Goal: Task Accomplishment & Management: Manage account settings

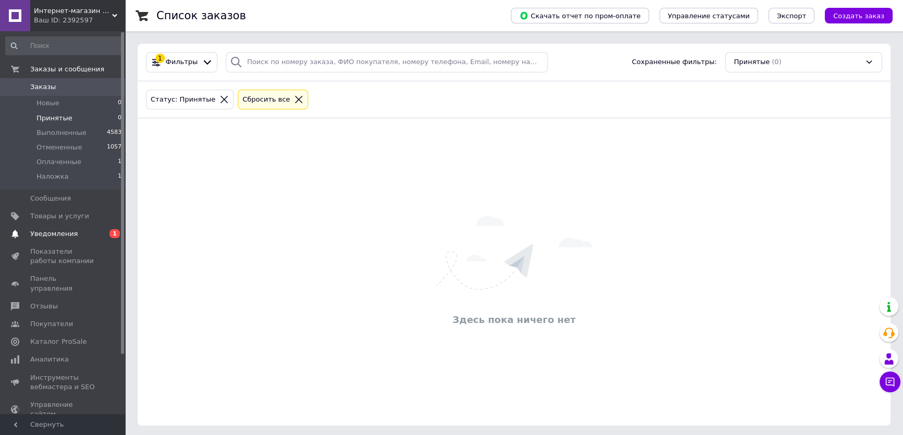
click at [94, 233] on span "Уведомления" at bounding box center [63, 233] width 66 height 9
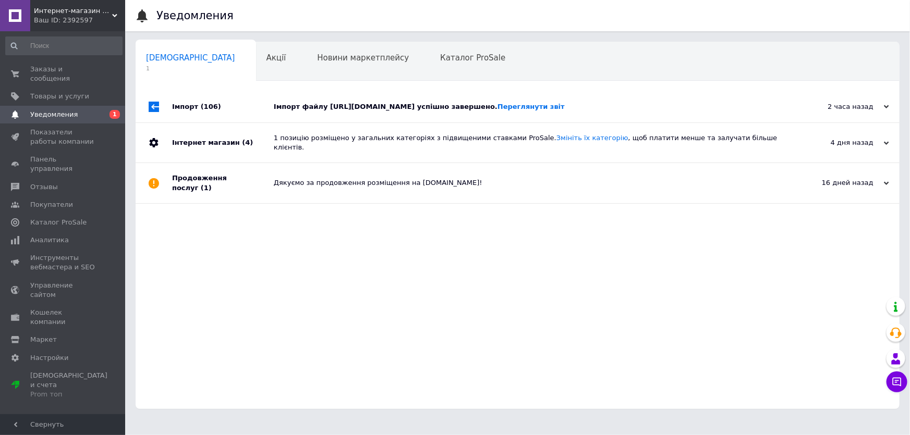
click at [254, 111] on div "Імпорт (106)" at bounding box center [223, 106] width 102 height 31
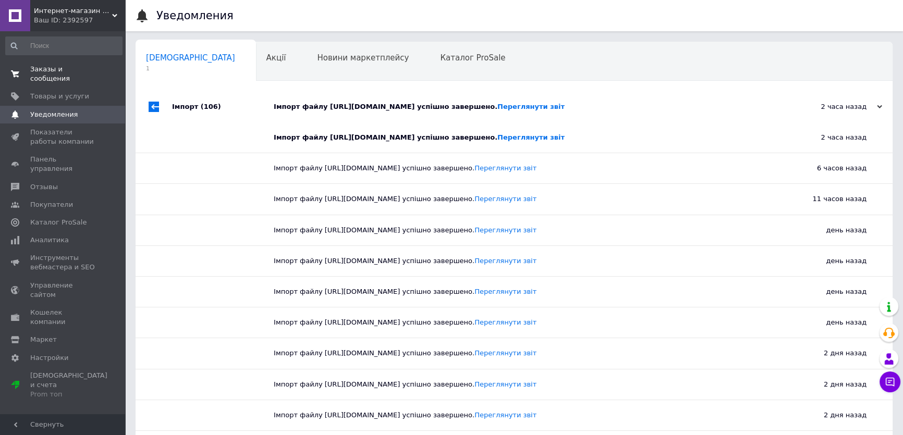
click at [72, 67] on span "Заказы и сообщения" at bounding box center [63, 74] width 66 height 19
